Goal: Information Seeking & Learning: Learn about a topic

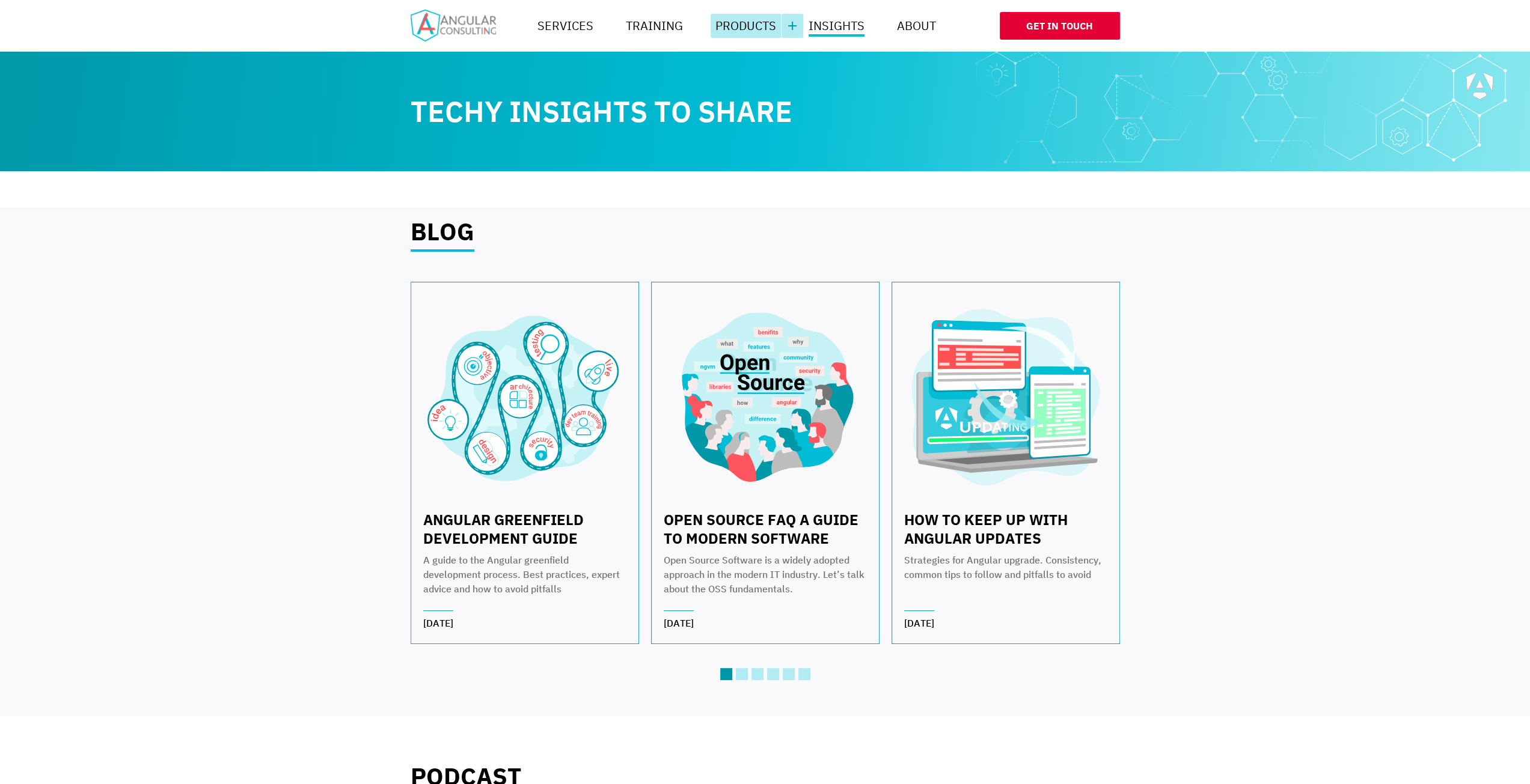
click at [737, 19] on link "Products" at bounding box center [746, 26] width 70 height 24
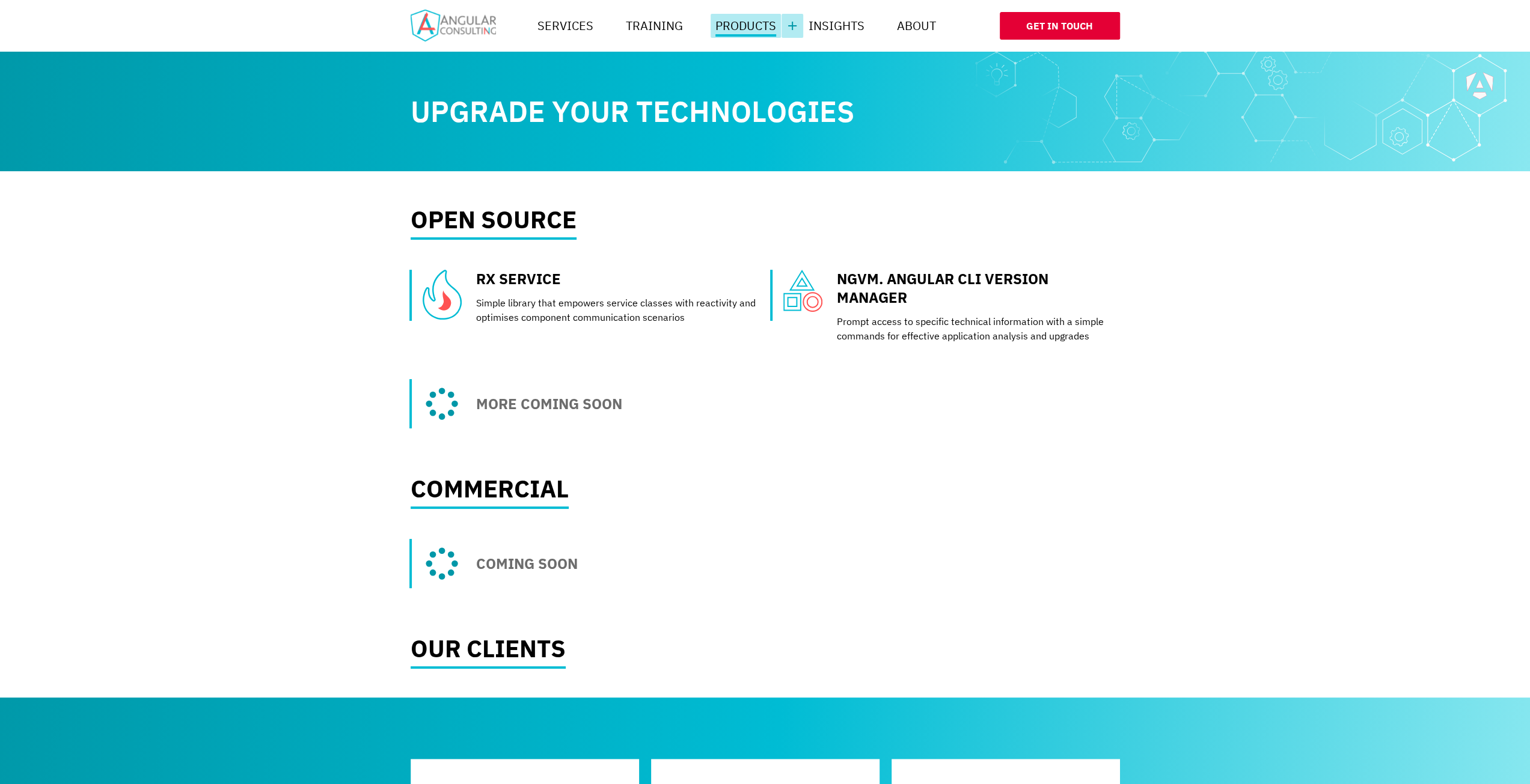
scroll to position [0, 721]
click at [717, 208] on div "Open source Rx Service Simple library that empowers service classes with reacti…" at bounding box center [765, 318] width 753 height 221
click at [1046, 419] on ul "Rx Service Simple library that empowers service classes with reactivity and opt…" at bounding box center [765, 349] width 709 height 159
click at [994, 378] on ul "Rx Service Simple library that empowers service classes with reactivity and opt…" at bounding box center [765, 349] width 709 height 159
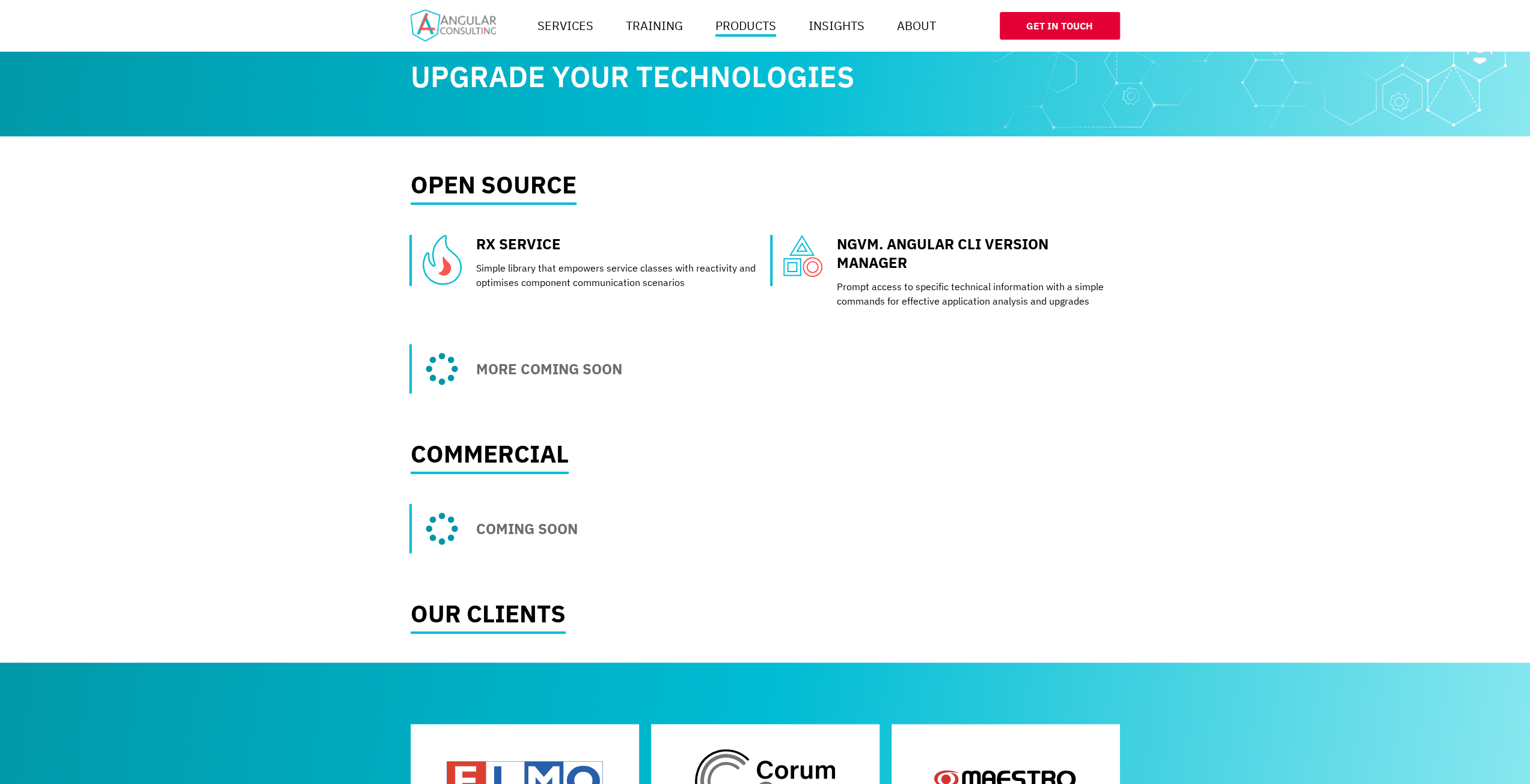
scroll to position [0, 0]
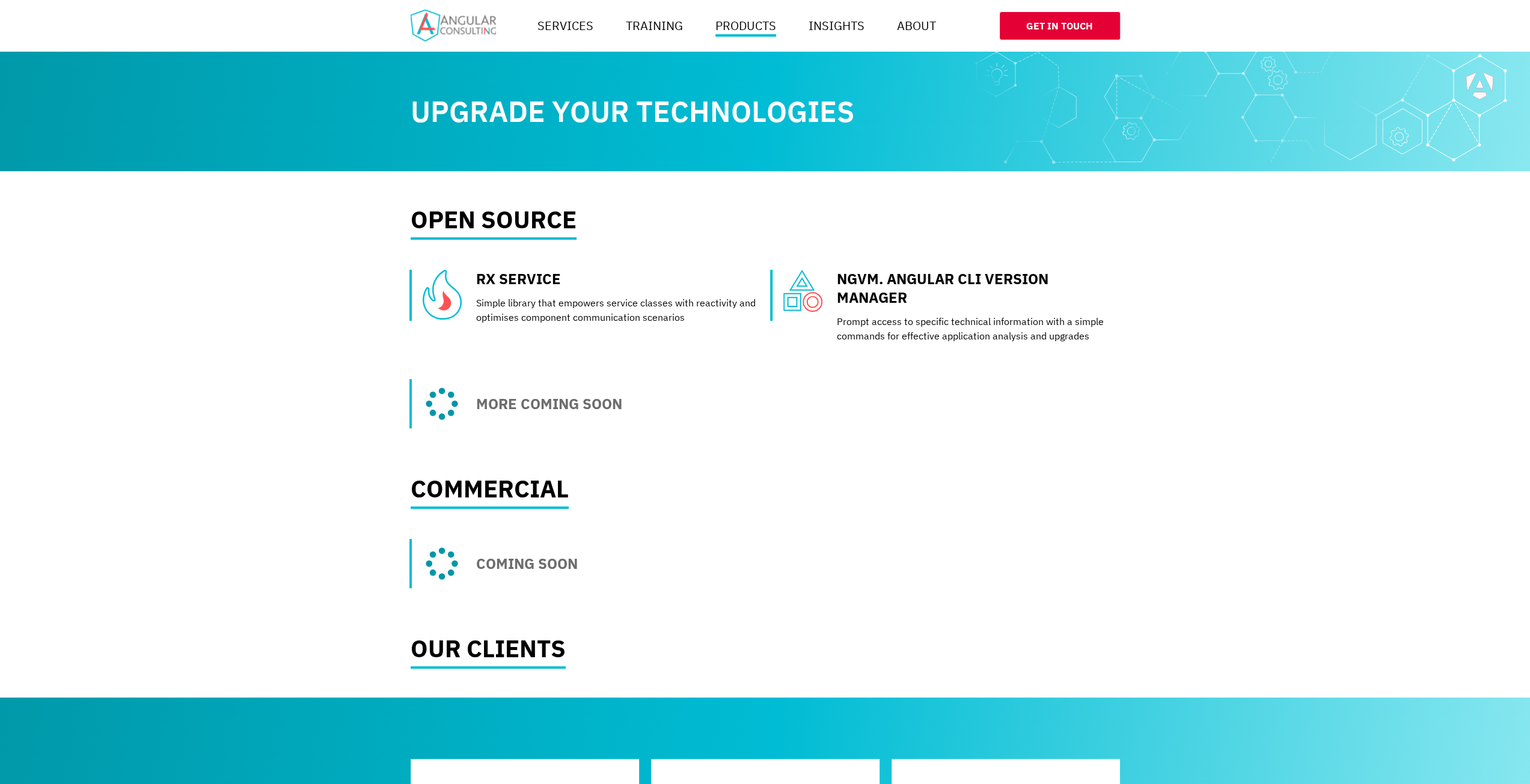
click at [459, 29] on img at bounding box center [453, 25] width 86 height 32
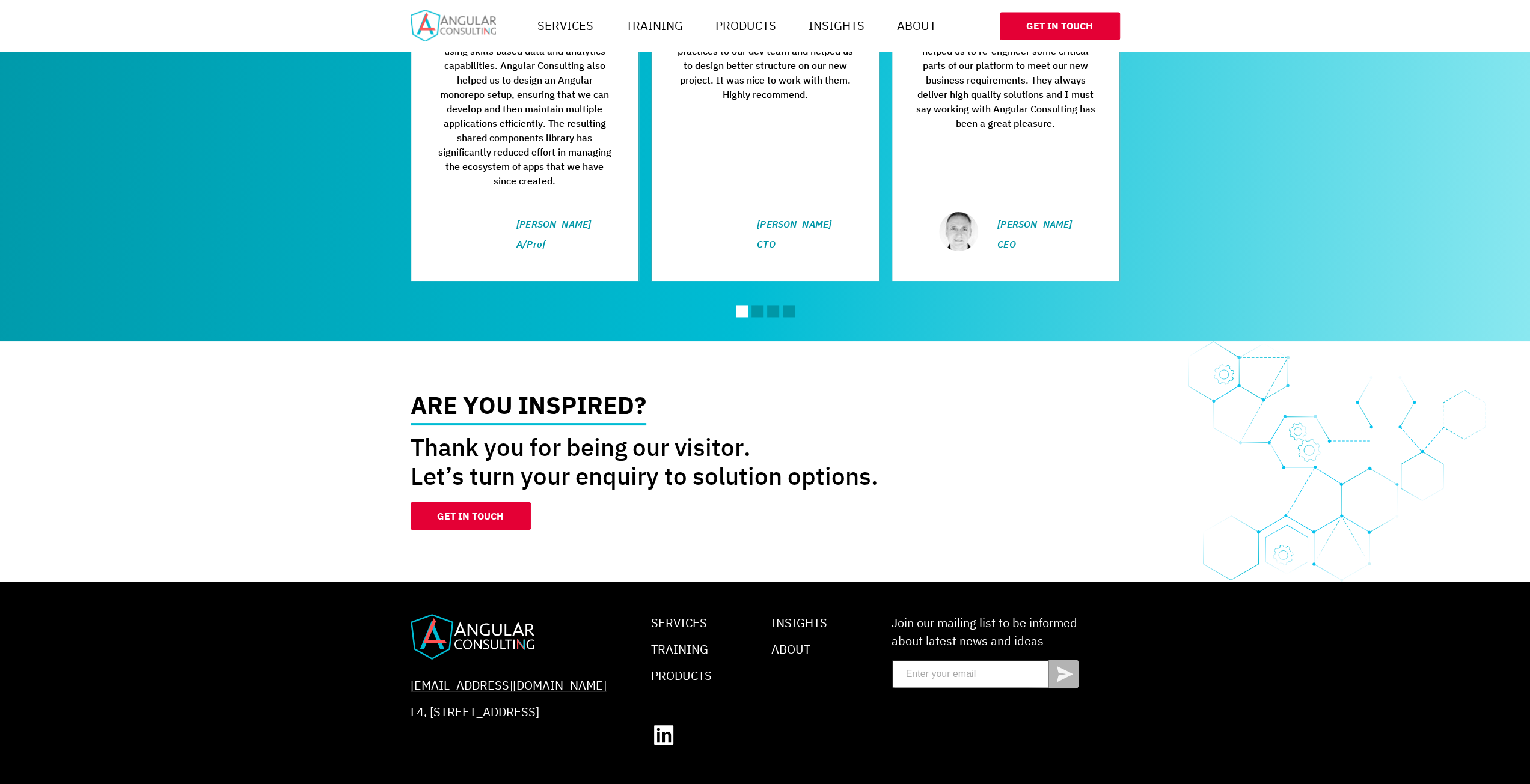
scroll to position [1726, 0]
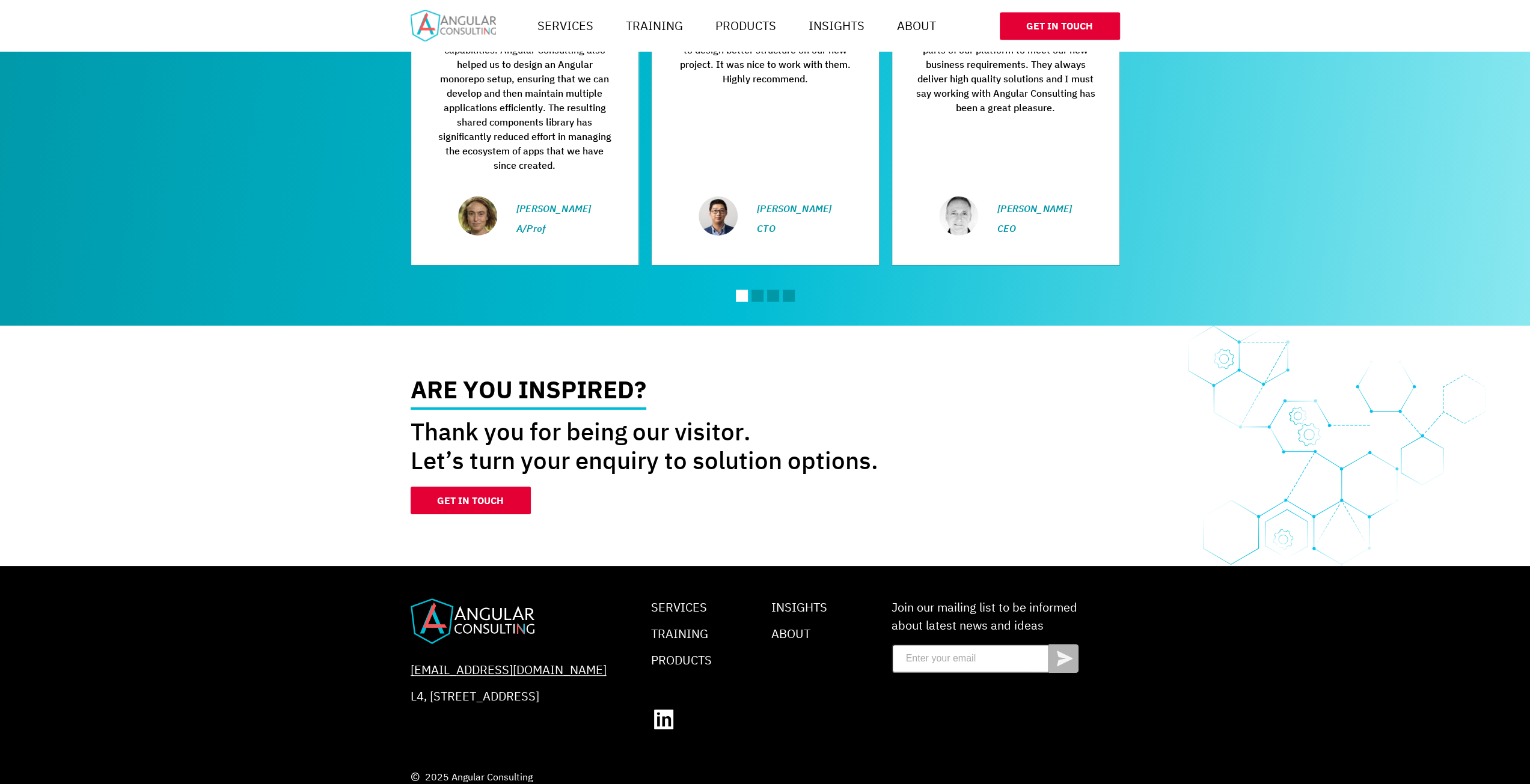
click at [1136, 355] on aside "Are you inspired? Thank you for being our visitor. Let’s turn your enquiry to s…" at bounding box center [765, 445] width 1530 height 240
